Goal: Information Seeking & Learning: Learn about a topic

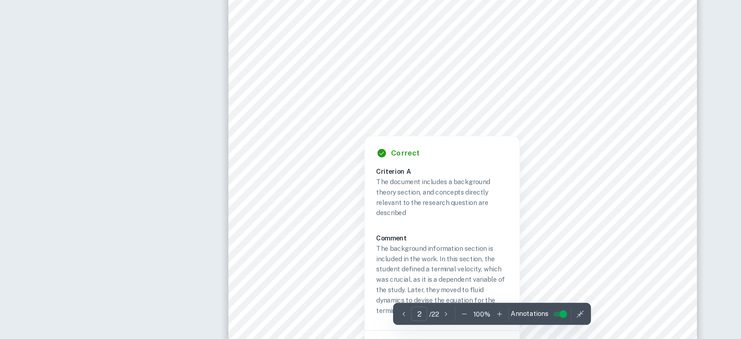
scroll to position [661, 0]
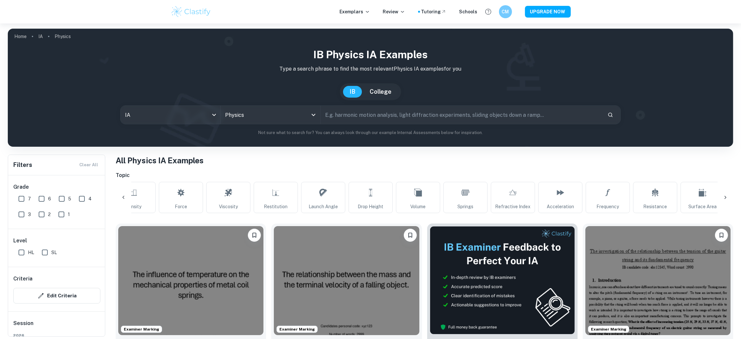
scroll to position [0, 406]
click at [728, 196] on div "All Temperature Mass Length Oscillation Velocity Pressure Density Force Viscosi…" at bounding box center [425, 197] width 618 height 31
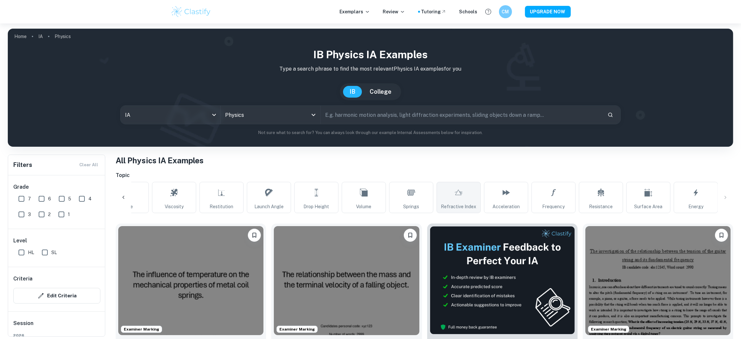
click at [463, 197] on icon at bounding box center [459, 193] width 8 height 16
type input "Refractive Index"
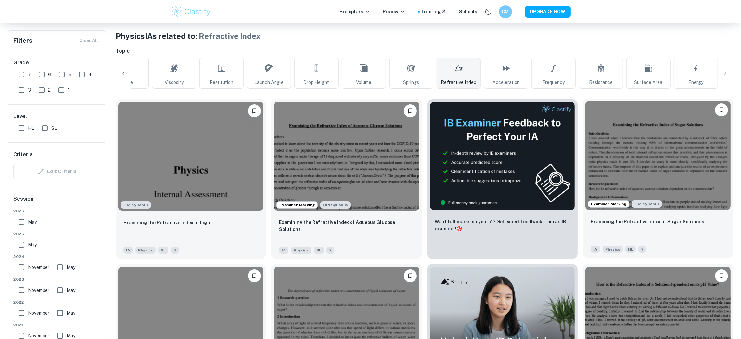
scroll to position [227, 0]
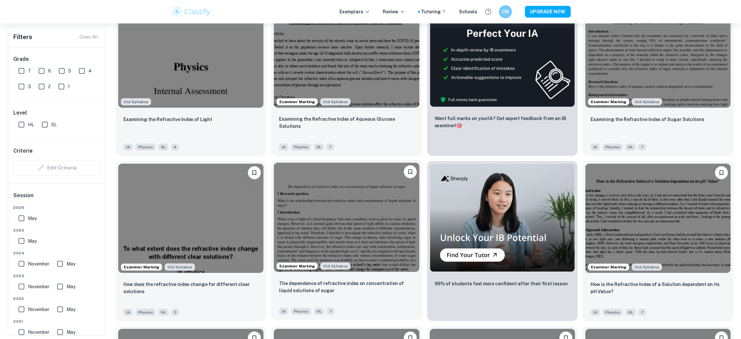
click at [403, 228] on img at bounding box center [346, 217] width 145 height 109
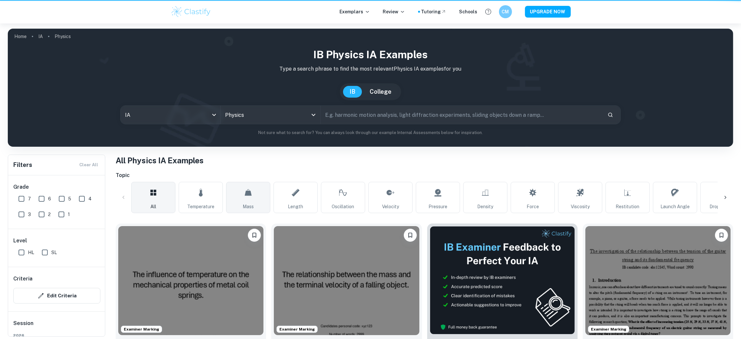
click at [151, 198] on icon at bounding box center [154, 193] width 8 height 16
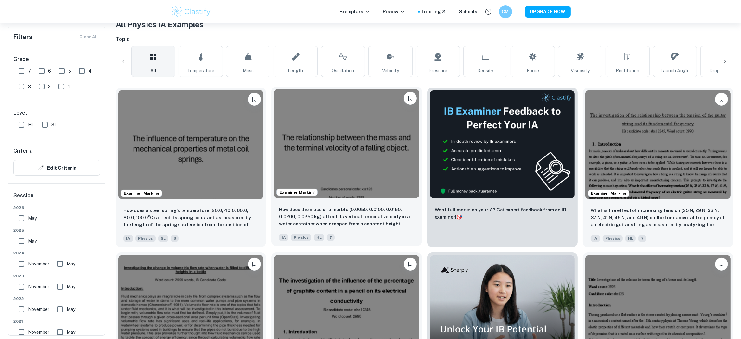
scroll to position [136, 0]
click at [22, 69] on input "7" at bounding box center [21, 70] width 13 height 13
checkbox input "true"
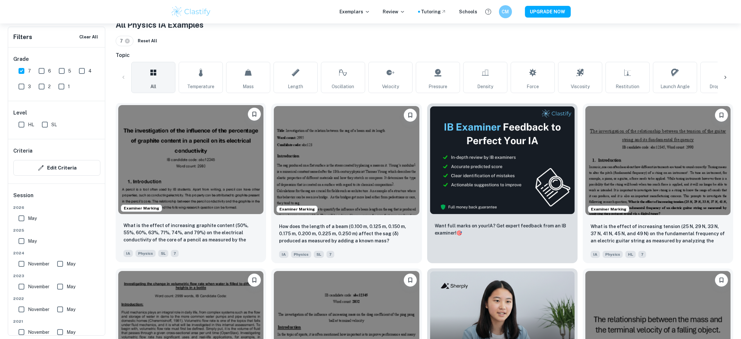
click at [233, 164] on img at bounding box center [190, 159] width 145 height 109
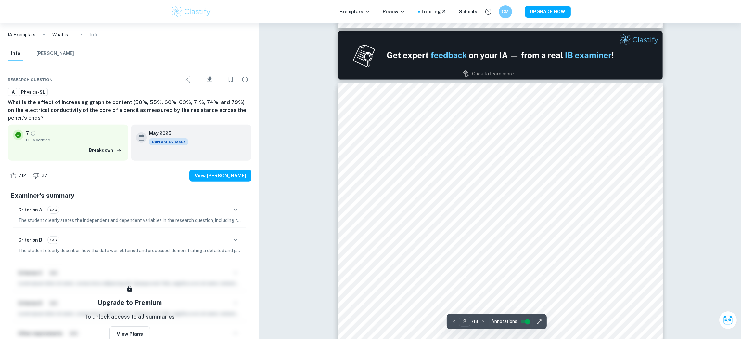
scroll to position [460, 0]
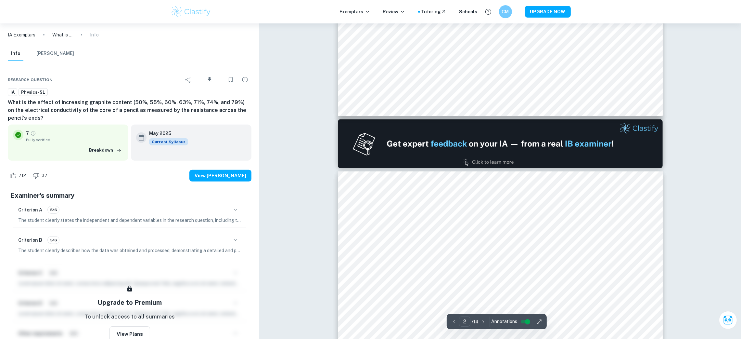
type input "1"
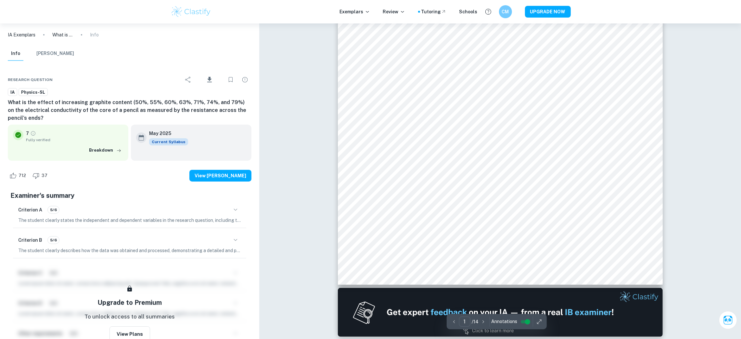
scroll to position [206, 0]
